Goal: Task Accomplishment & Management: Use online tool/utility

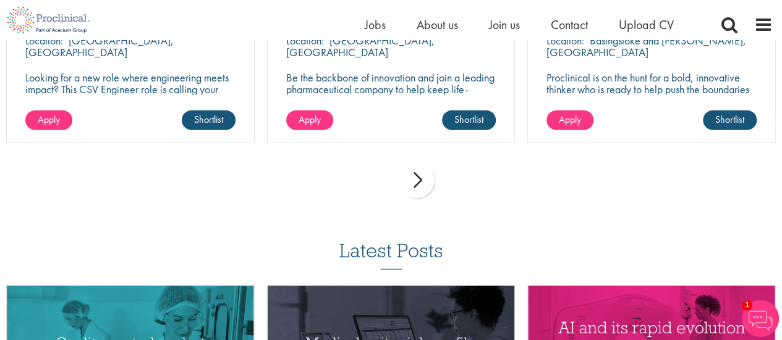
scroll to position [1482, 0]
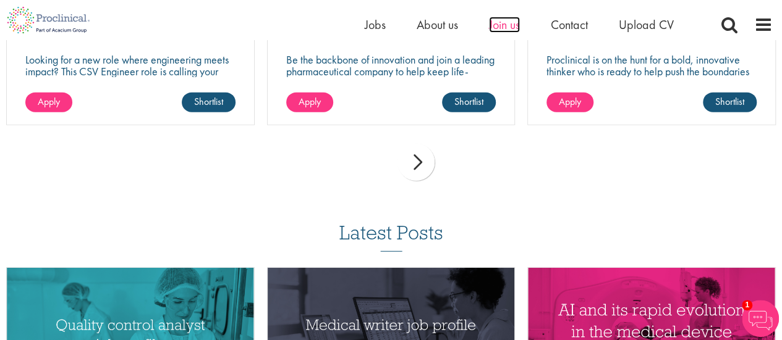
click at [500, 21] on span "Join us" at bounding box center [504, 25] width 31 height 16
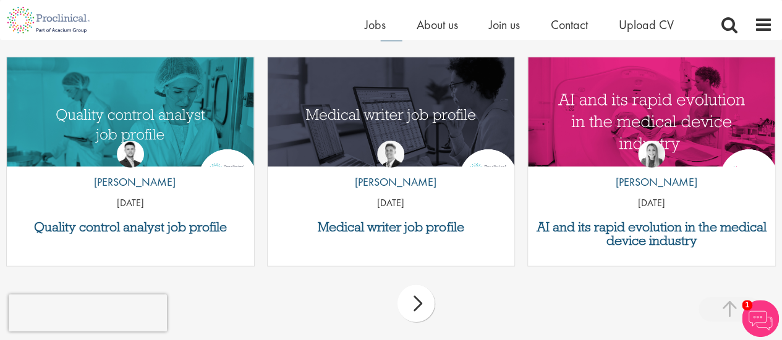
scroll to position [1551, 0]
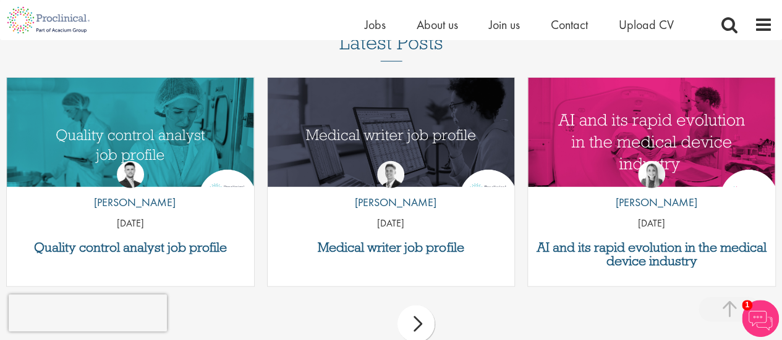
click at [418, 325] on div "next" at bounding box center [415, 324] width 37 height 37
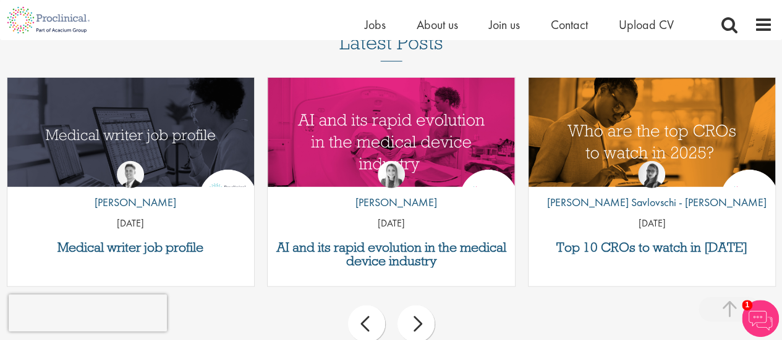
click at [418, 325] on div "next" at bounding box center [415, 324] width 37 height 37
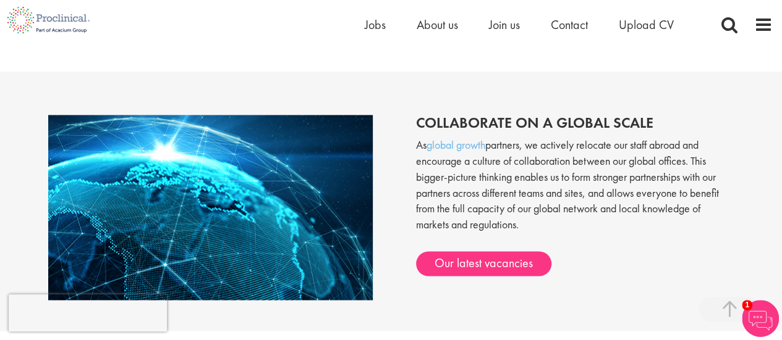
scroll to position [937, 0]
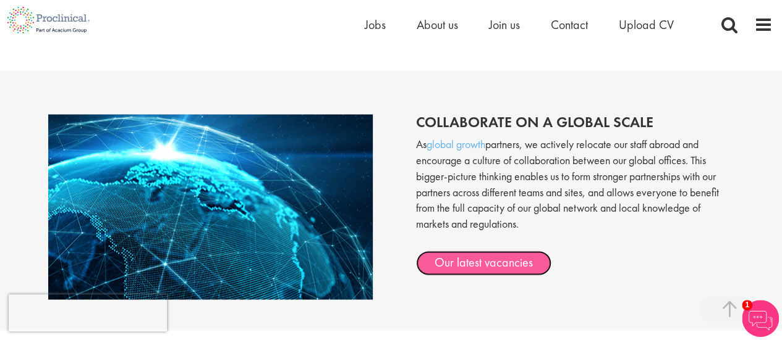
click at [450, 258] on link "Our latest vacancies" at bounding box center [483, 263] width 135 height 25
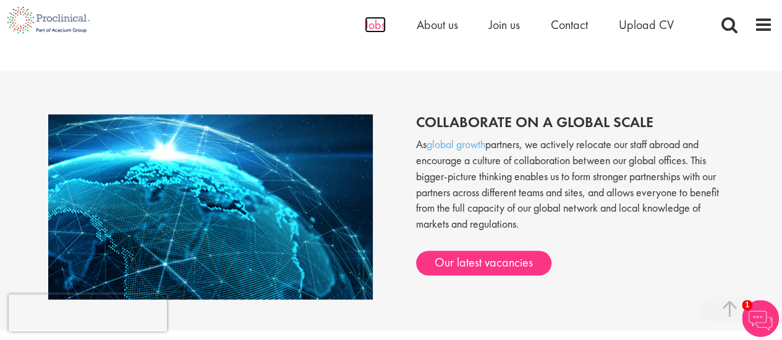
click at [372, 28] on span "Jobs" at bounding box center [374, 25] width 21 height 16
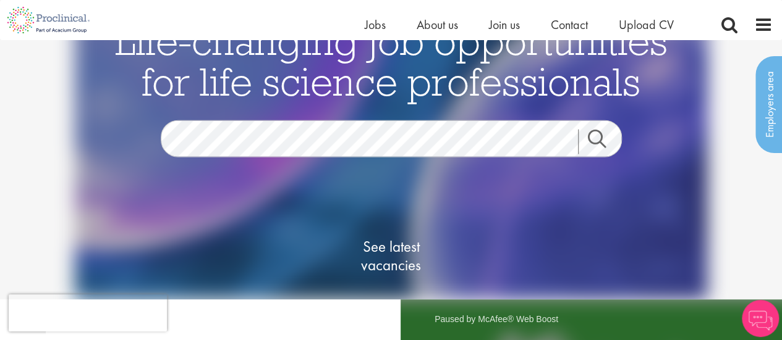
scroll to position [6, 0]
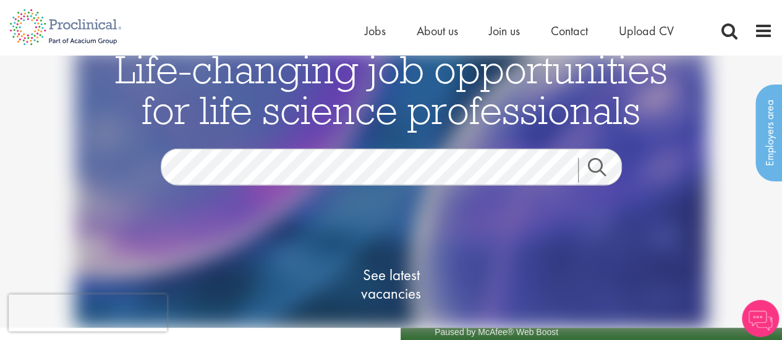
click at [310, 141] on div "Life-changing job opportunities for life science professionals Jobs Search See …" at bounding box center [391, 203] width 618 height 308
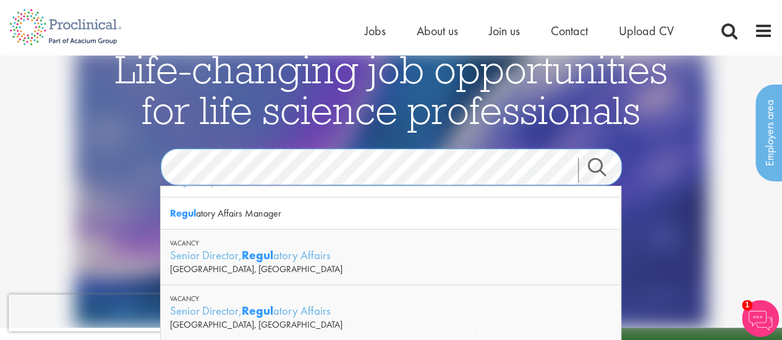
scroll to position [30, 0]
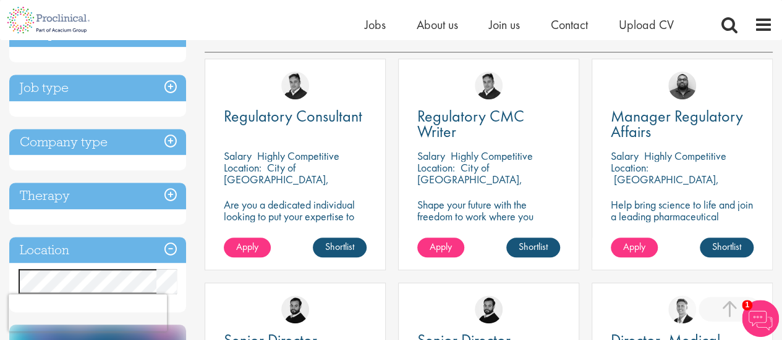
scroll to position [216, 0]
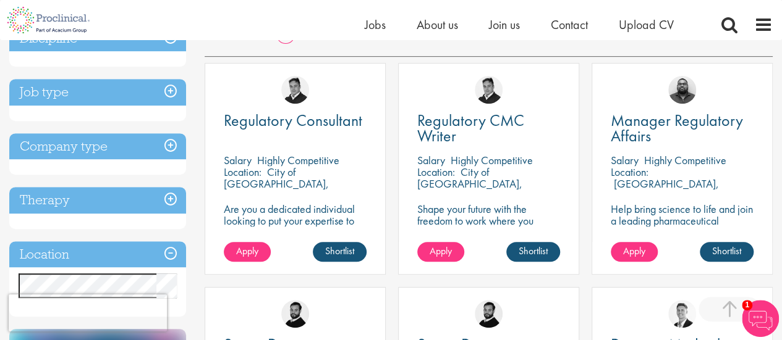
click at [118, 245] on h3 "Location" at bounding box center [97, 255] width 177 height 27
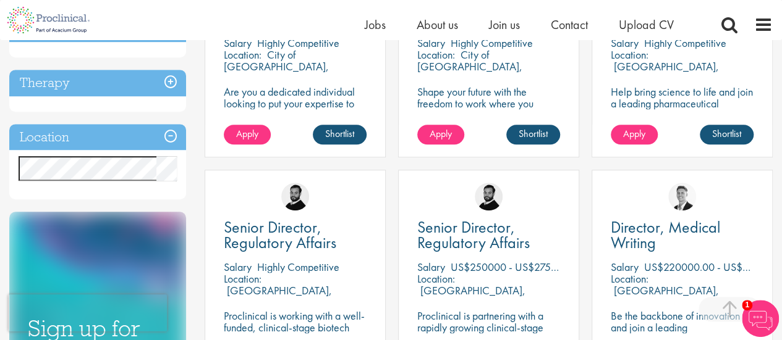
scroll to position [334, 0]
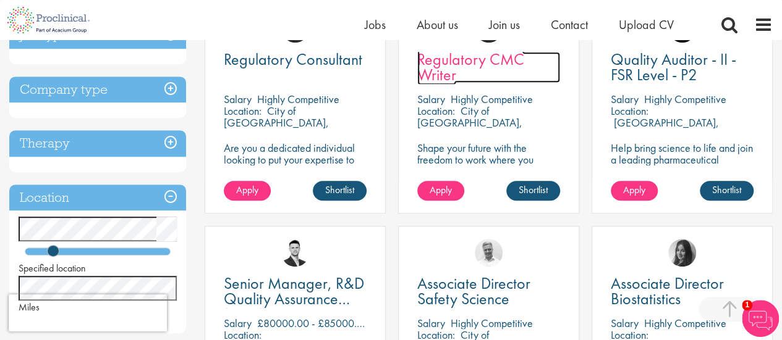
scroll to position [263, 0]
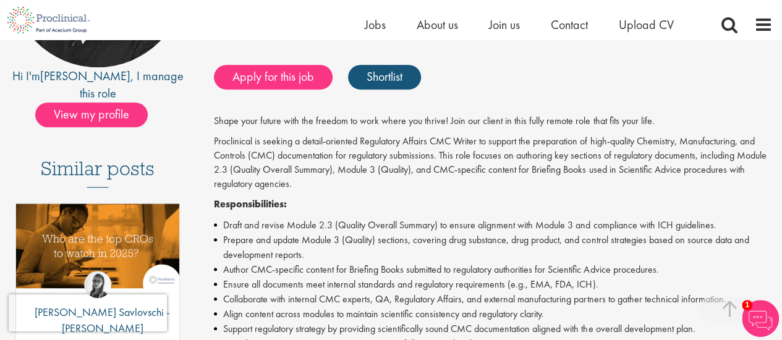
scroll to position [245, 0]
